Goal: Find specific page/section: Find specific page/section

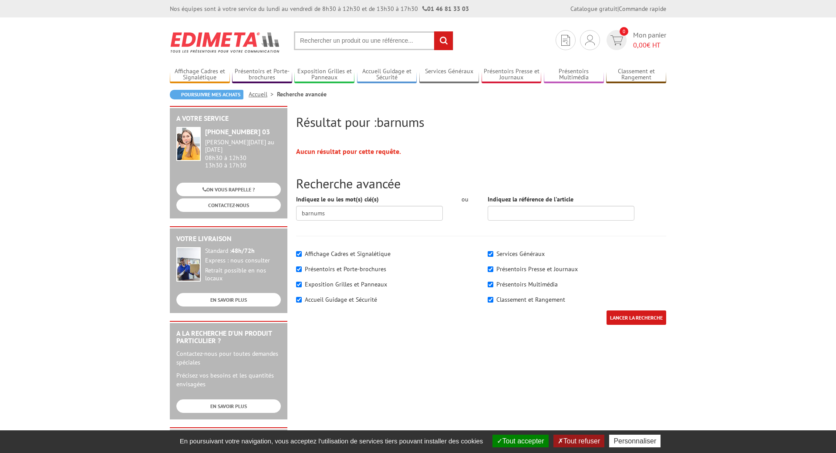
click at [349, 42] on input "text" at bounding box center [373, 40] width 159 height 19
type input "o"
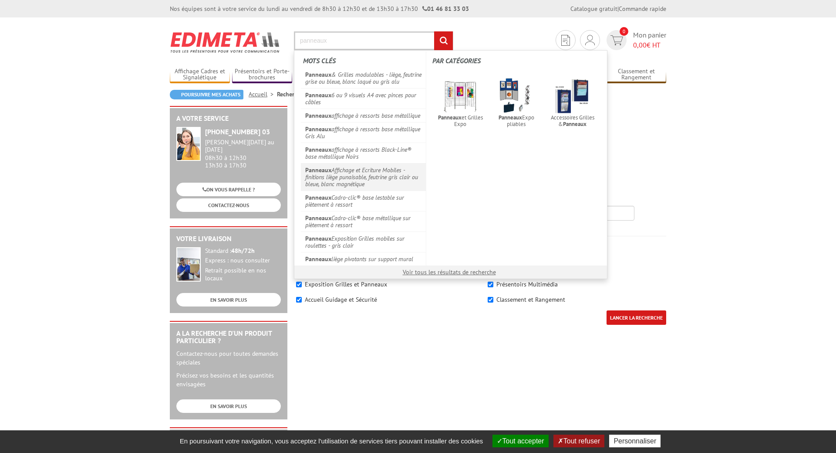
type input "panneaux"
click at [355, 178] on link "Panneaux Affichage et Ecriture Mobiles - finitions liège punaisable, feutrine g…" at bounding box center [363, 176] width 125 height 27
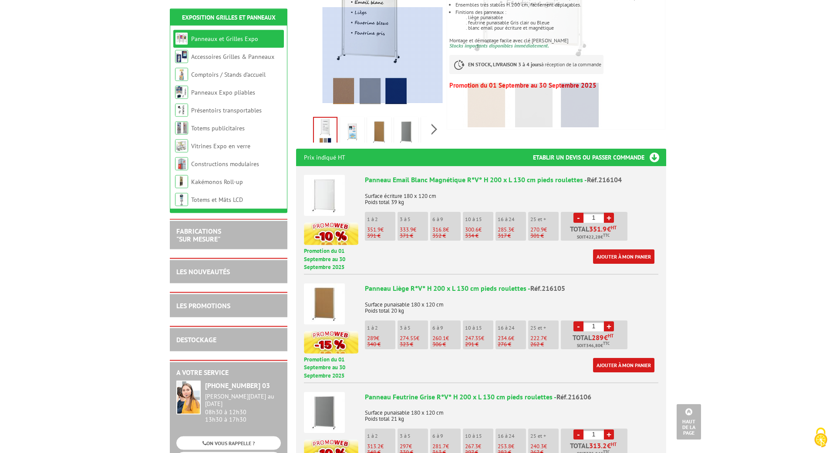
scroll to position [44, 0]
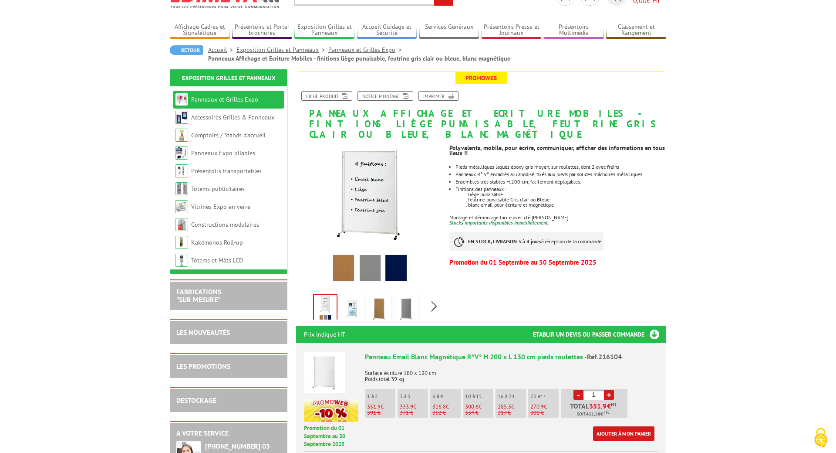
click at [302, 47] on link "Exposition Grilles et Panneaux" at bounding box center [282, 50] width 92 height 8
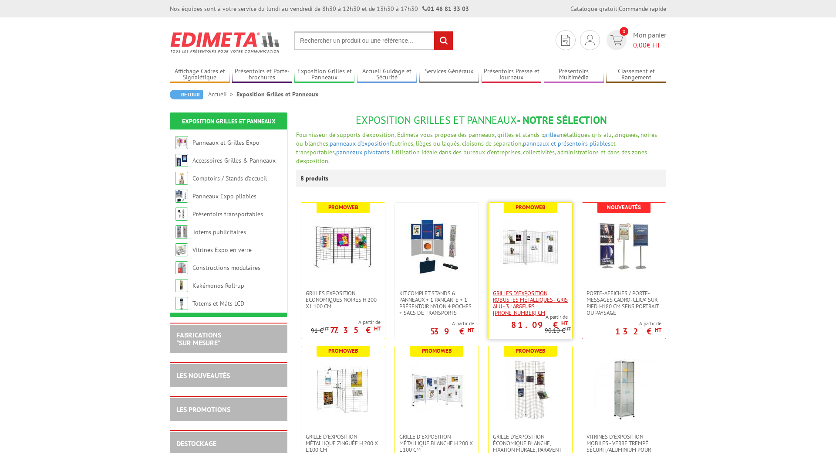
scroll to position [222, 0]
